Goal: Check status: Verify the current state of an ongoing process or item

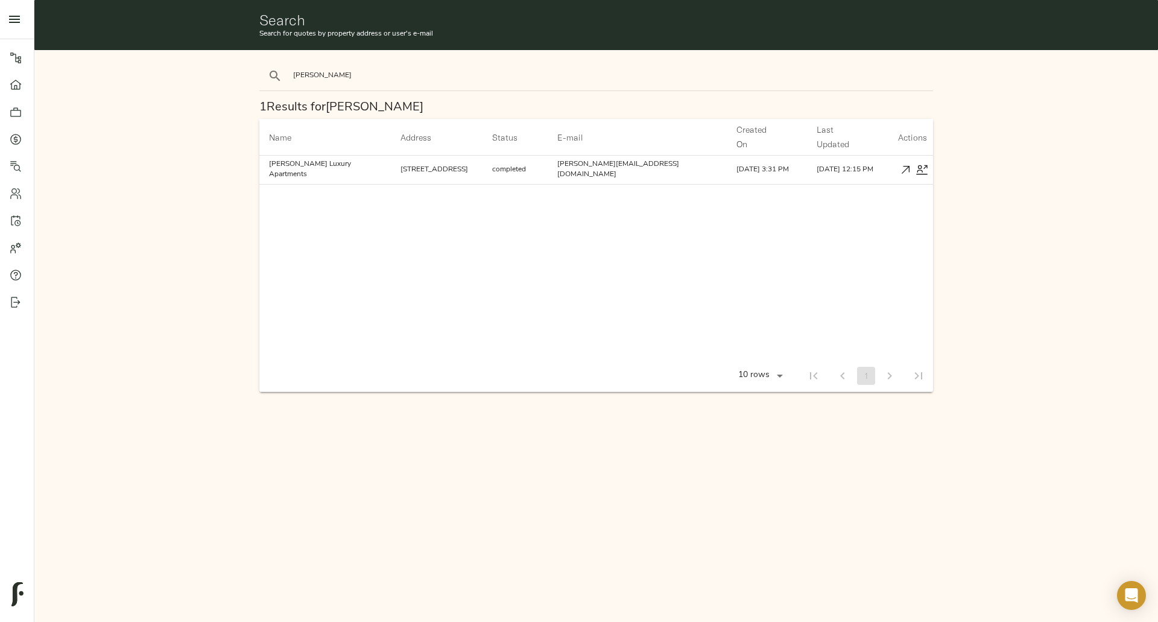
scroll to position [6, 0]
drag, startPoint x: 579, startPoint y: 76, endPoint x: 561, endPoint y: 81, distance: 18.7
click at [578, 77] on div "[PERSON_NAME]" at bounding box center [597, 76] width 684 height 39
click at [517, 77] on div "[PERSON_NAME]" at bounding box center [597, 76] width 684 height 39
drag, startPoint x: 322, startPoint y: 76, endPoint x: 225, endPoint y: 89, distance: 97.4
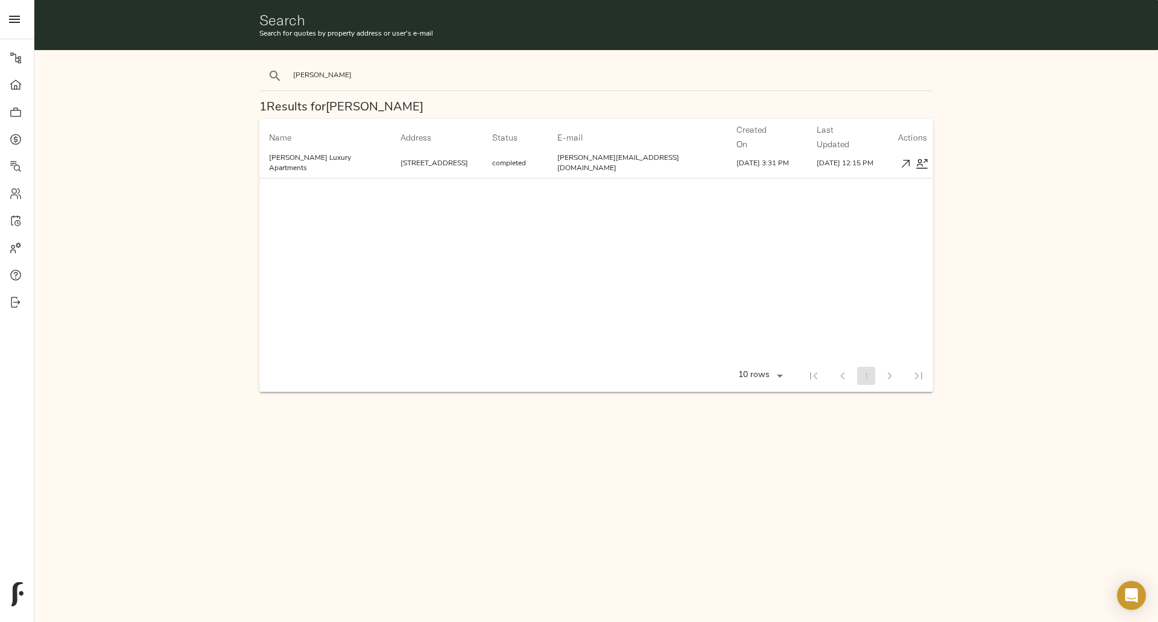
click at [225, 90] on div "[PERSON_NAME] 1 Results for [PERSON_NAME] Name arrow_downward Address arrow_dow…" at bounding box center [597, 226] width 1134 height 363
type input "[PERSON_NAME]"
click at [262, 63] on button "search" at bounding box center [275, 76] width 27 height 27
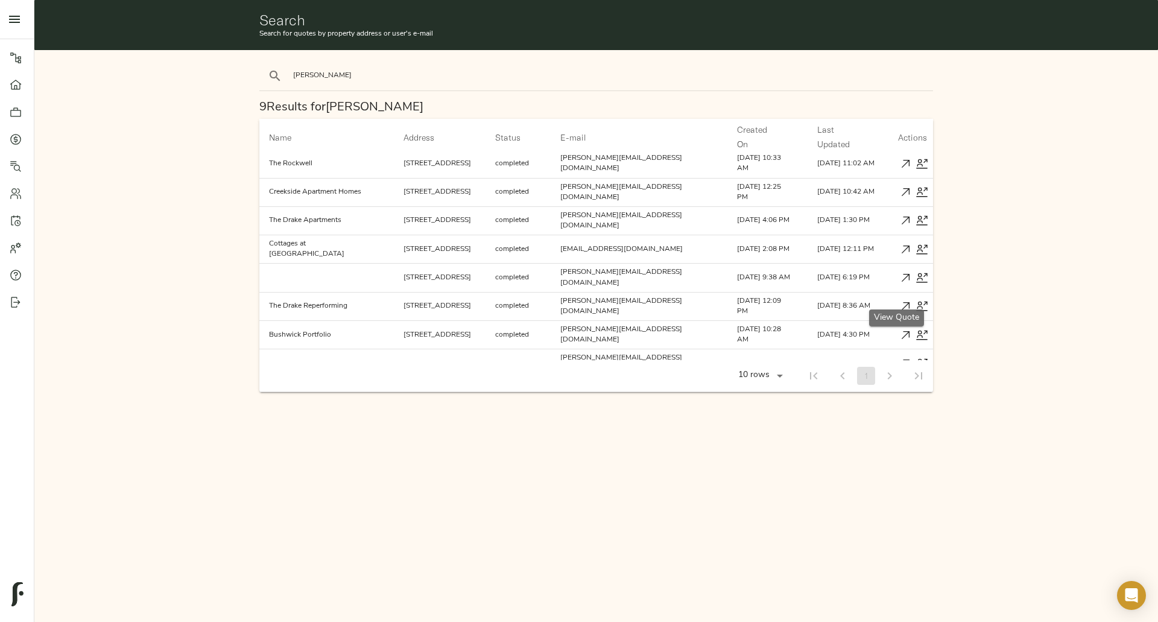
click at [900, 300] on icon "button" at bounding box center [906, 306] width 13 height 13
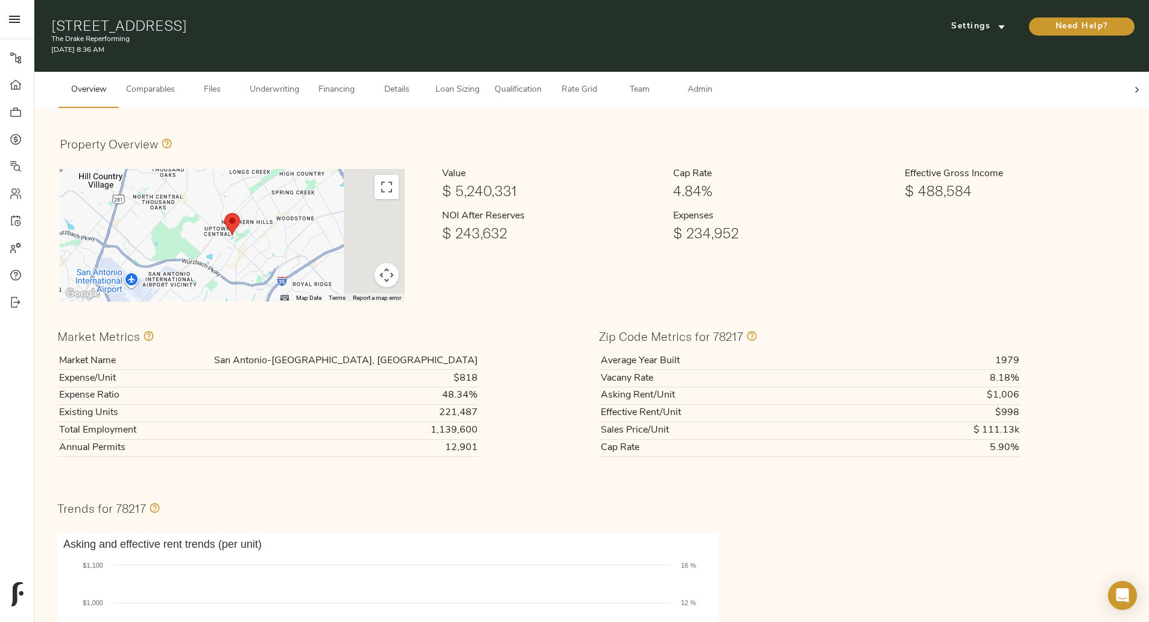
click at [895, 293] on div "Value $ 5,240,331 Cap Rate 4.84% Effective Gross Income $ 488,584 NOI After Res…" at bounding box center [771, 235] width 719 height 147
click at [945, 19] on span "Settings" at bounding box center [978, 26] width 66 height 15
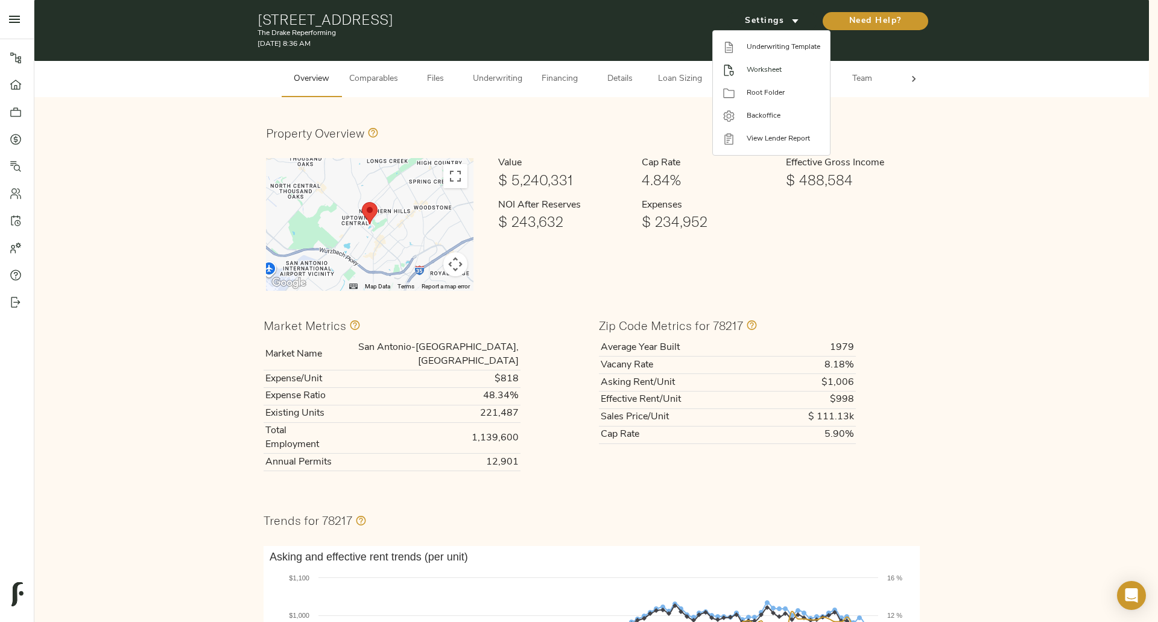
click at [741, 72] on div at bounding box center [735, 70] width 24 height 13
click at [482, 63] on div at bounding box center [579, 311] width 1158 height 622
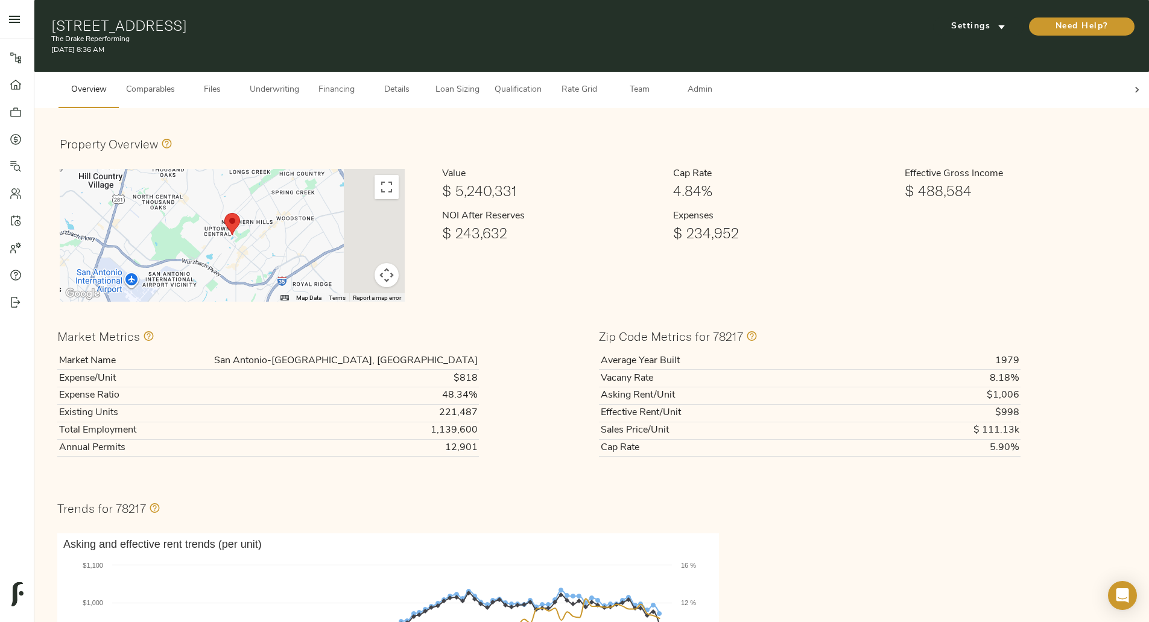
click at [299, 83] on span "Underwriting" at bounding box center [274, 90] width 49 height 15
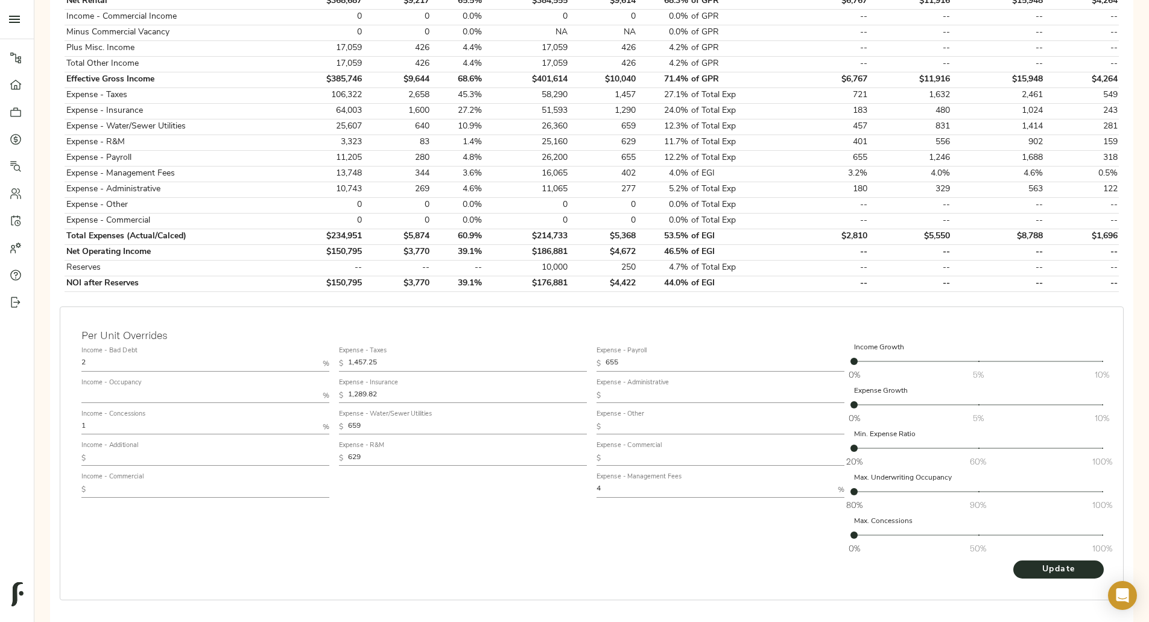
scroll to position [475, 0]
click at [236, 319] on div "Please complete Step 2: Upload Files before proceeding Go To Step Underwriting …" at bounding box center [592, 139] width 1096 height 995
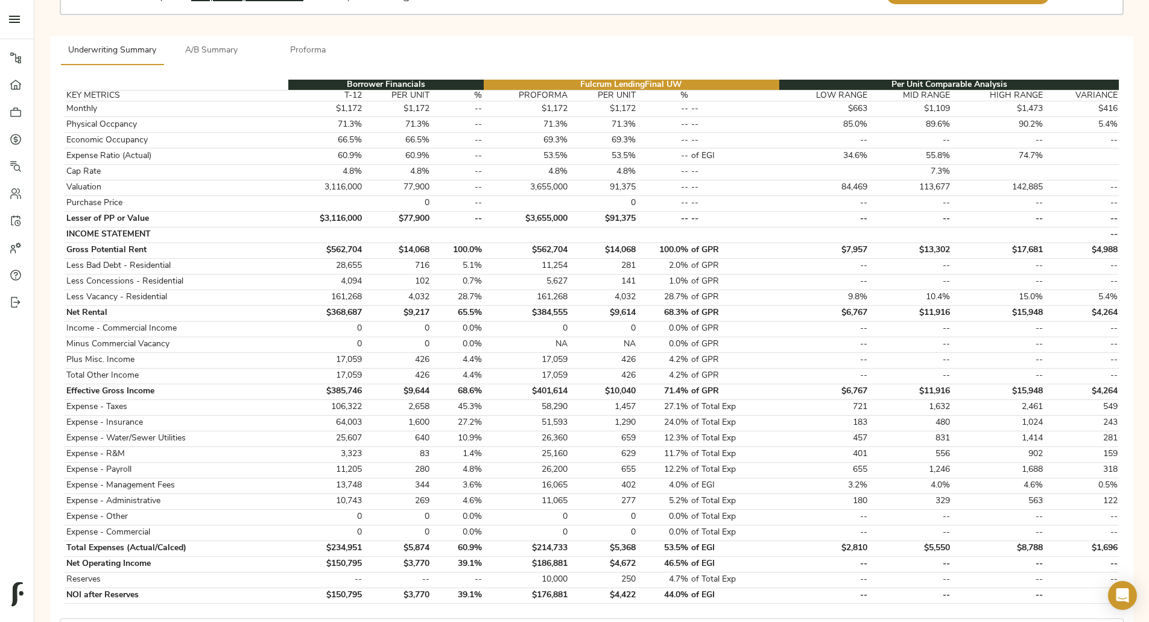
scroll to position [160, 0]
